Goal: Find specific page/section: Find specific page/section

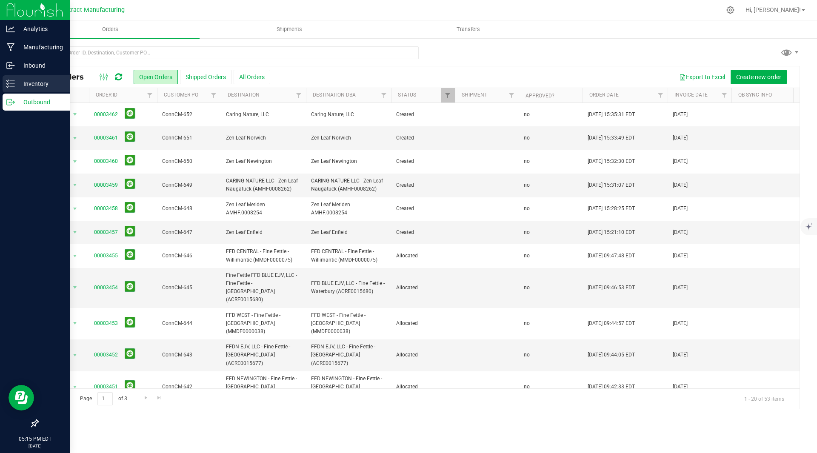
click at [26, 79] on p "Inventory" at bounding box center [40, 84] width 51 height 10
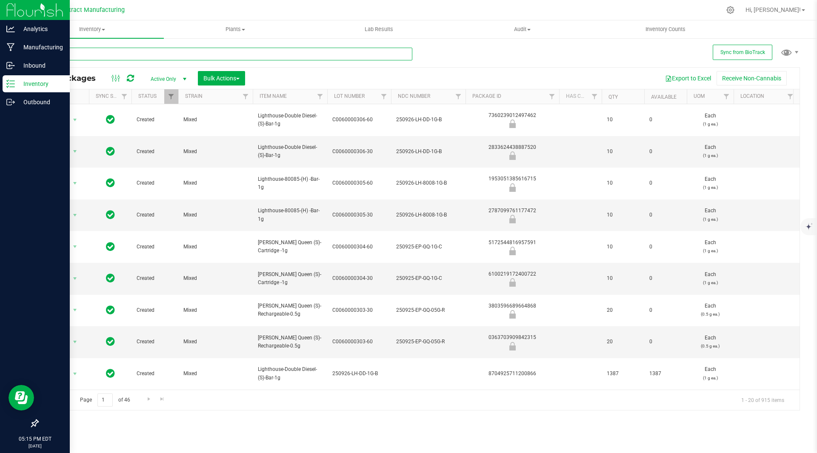
click at [114, 52] on input "text" at bounding box center [224, 54] width 375 height 13
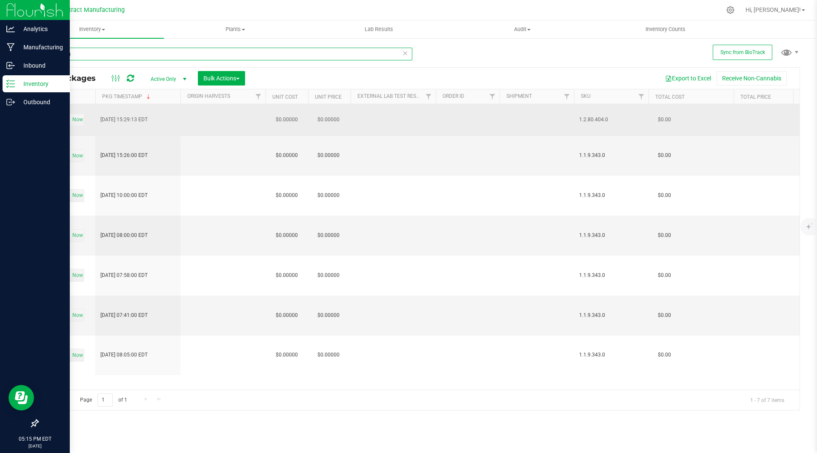
scroll to position [0, 1104]
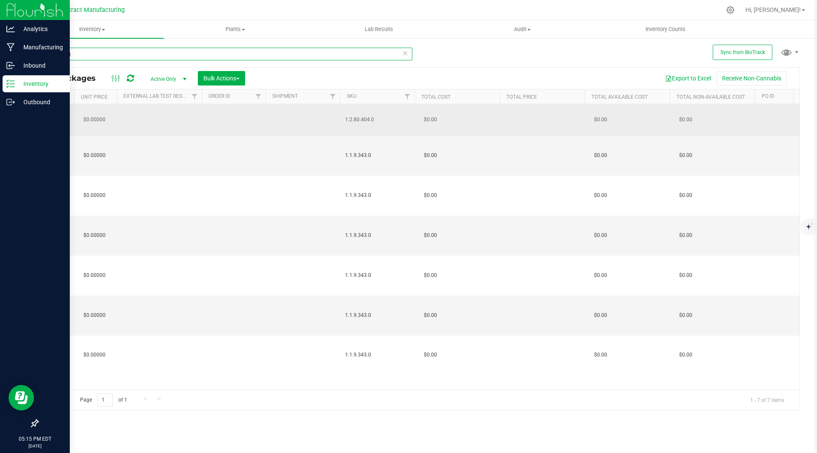
type input "catching"
click at [366, 119] on span "1.2.80.404.0" at bounding box center [377, 120] width 64 height 8
copy span "1.2.80.404.0"
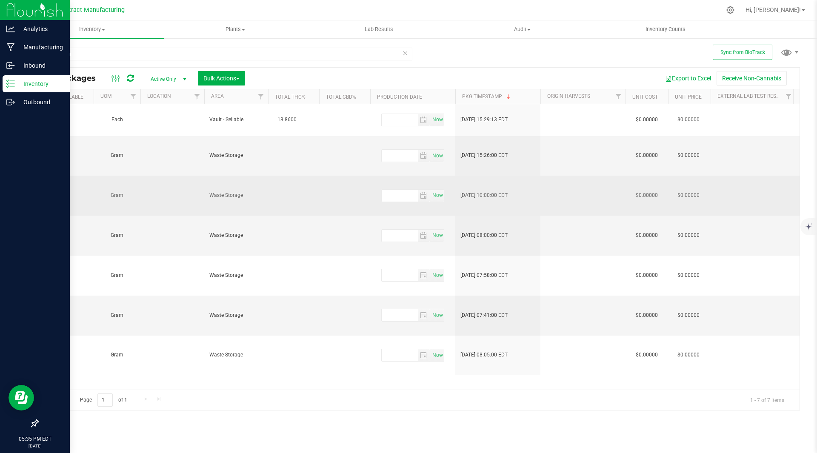
scroll to position [0, 547]
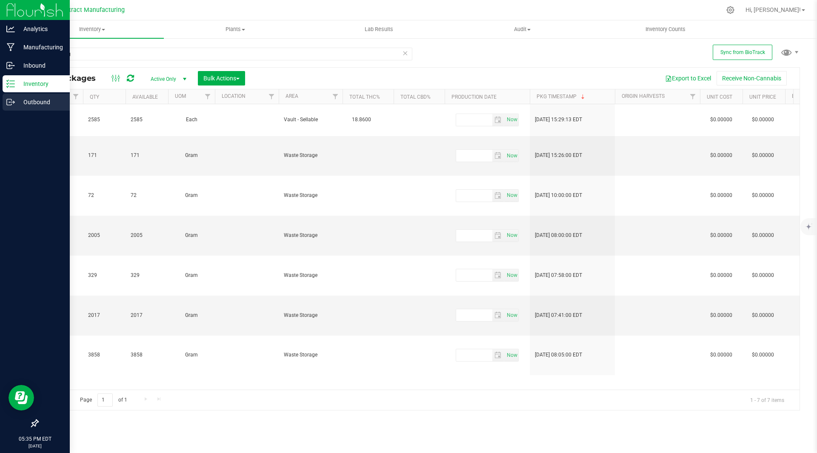
click at [34, 100] on p "Outbound" at bounding box center [40, 102] width 51 height 10
